Goal: Use online tool/utility: Utilize a website feature to perform a specific function

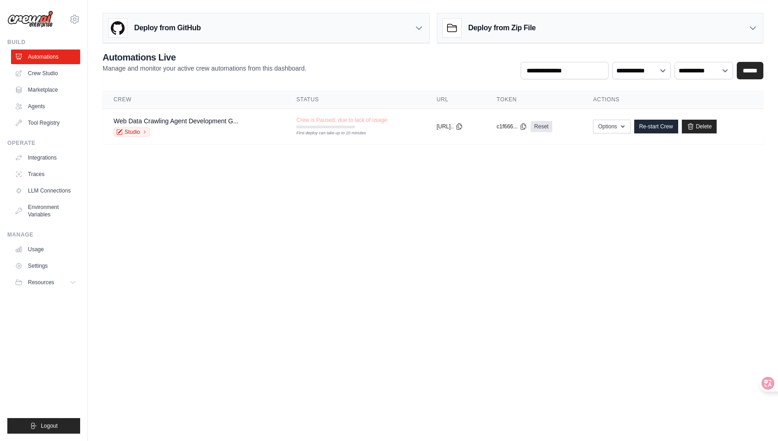
click at [365, 213] on body "[EMAIL_ADDRESS][DOMAIN_NAME] Settings Build Automations Crew Studio GitHub" at bounding box center [389, 220] width 778 height 441
click at [54, 51] on link "Automations" at bounding box center [46, 56] width 69 height 15
click at [65, 62] on link "Automations" at bounding box center [46, 56] width 69 height 15
click at [37, 76] on link "Crew Studio" at bounding box center [46, 73] width 69 height 15
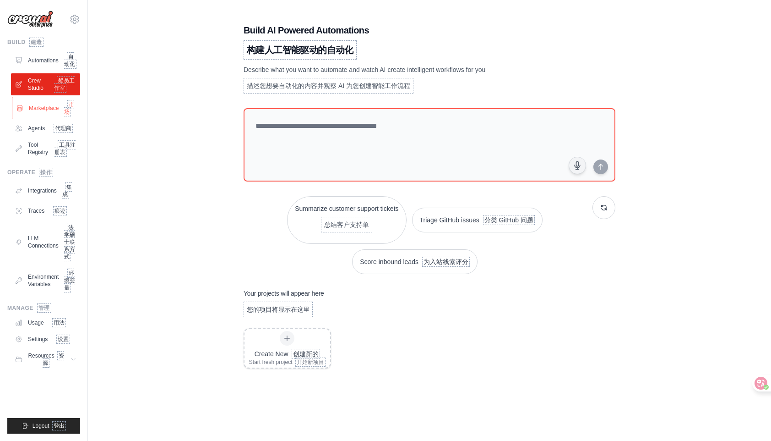
click at [44, 118] on link "Marketplace 市场" at bounding box center [46, 108] width 69 height 22
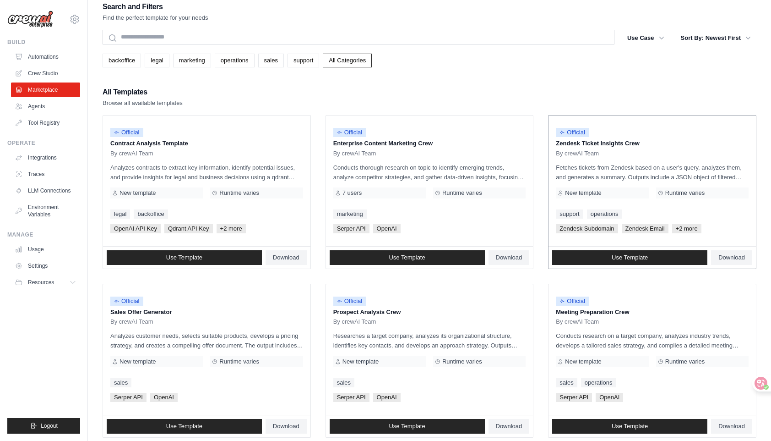
scroll to position [9, 0]
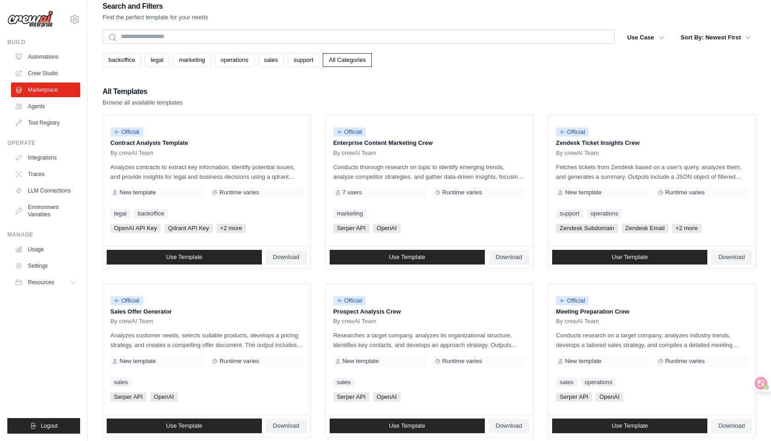
click at [637, 89] on div "All Templates Browse all available templates" at bounding box center [430, 96] width 654 height 22
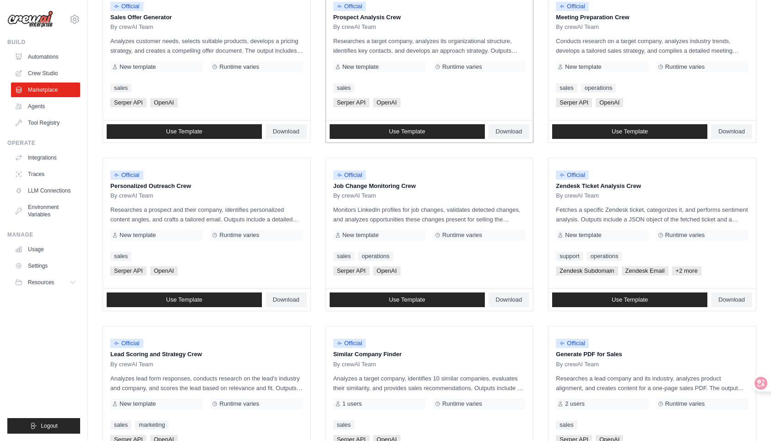
scroll to position [408, 0]
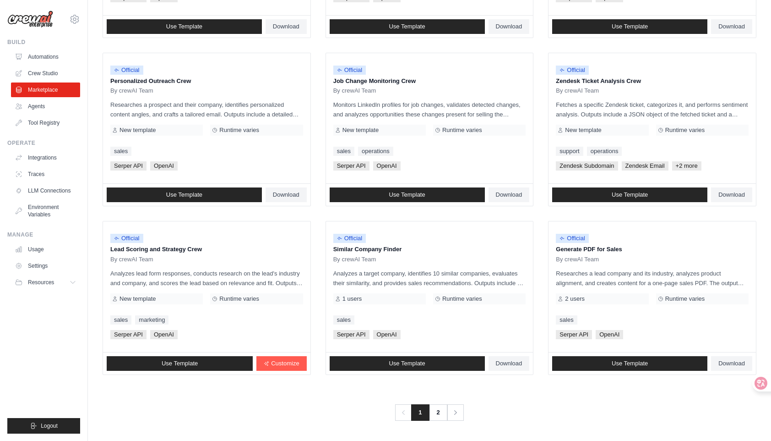
click at [534, 405] on div "Previous 1 2 Next" at bounding box center [430, 406] width 654 height 27
click at [187, 257] on div "By crewAI Team" at bounding box center [206, 259] width 193 height 7
drag, startPoint x: 132, startPoint y: 238, endPoint x: 190, endPoint y: 360, distance: 134.4
click at [133, 242] on span "Official" at bounding box center [126, 238] width 33 height 9
click at [193, 363] on span "Use Template" at bounding box center [180, 363] width 36 height 7
